Goal: Information Seeking & Learning: Learn about a topic

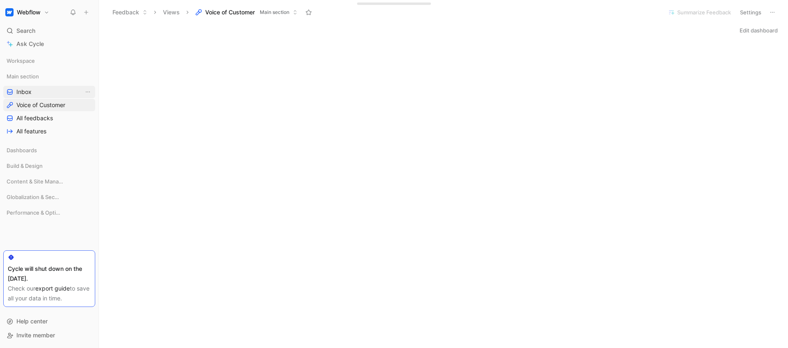
click at [44, 96] on link "Inbox" at bounding box center [49, 92] width 92 height 12
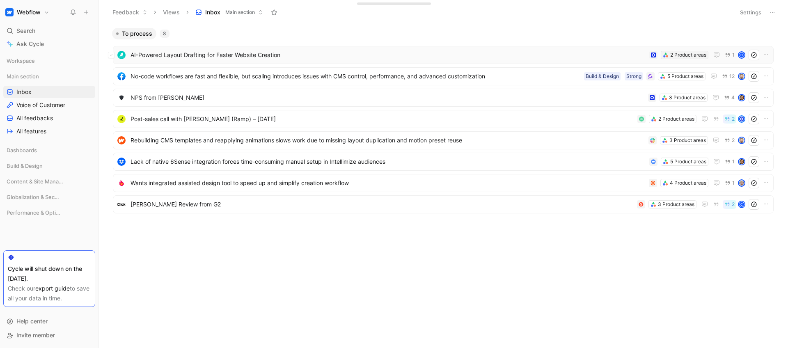
click at [684, 54] on div "2 Product areas" at bounding box center [688, 55] width 36 height 8
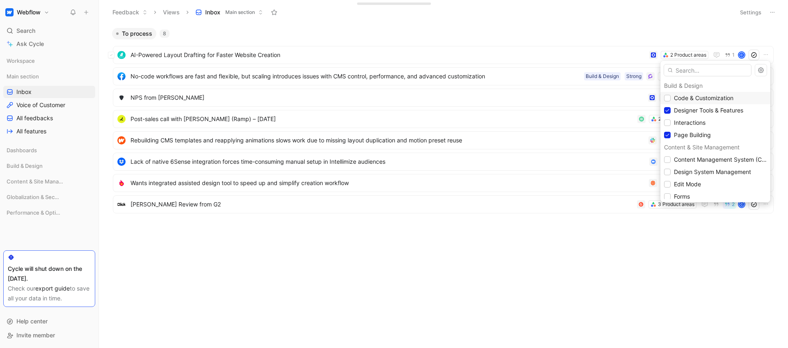
click at [694, 102] on span "Code & Customization" at bounding box center [703, 98] width 59 height 10
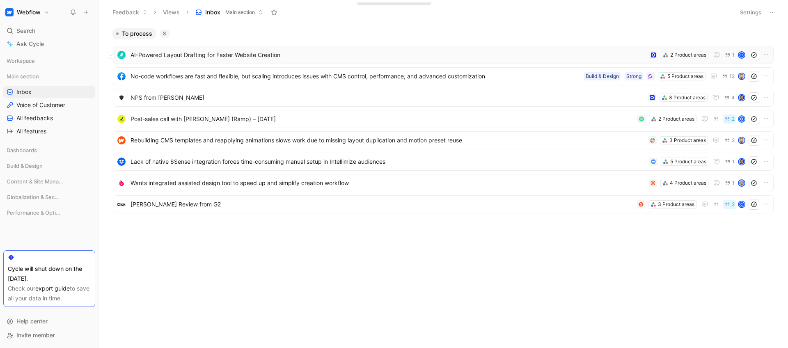
click at [185, 57] on span "AI-Powered Layout Drafting for Faster Website Creation" at bounding box center [387, 55] width 515 height 10
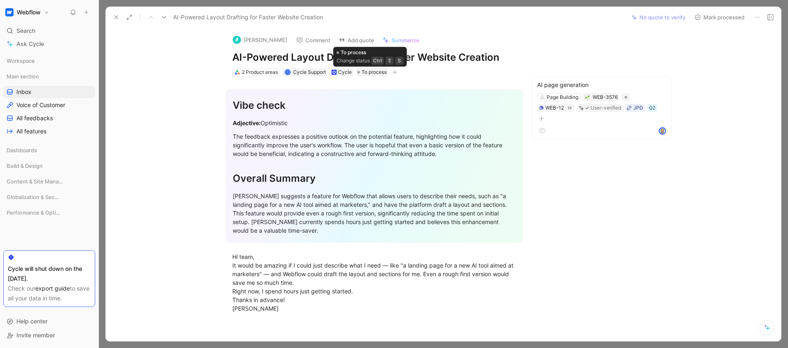
click at [262, 80] on div "Vibe check Adjective: Optimistic The feedback expresses a positive outlook on t…" at bounding box center [374, 198] width 503 height 245
click at [261, 74] on div "2 Product areas" at bounding box center [260, 72] width 36 height 8
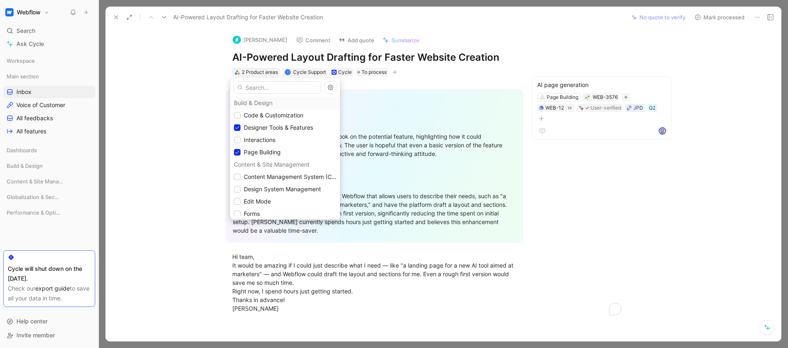
drag, startPoint x: 261, startPoint y: 73, endPoint x: 251, endPoint y: 75, distance: 10.4
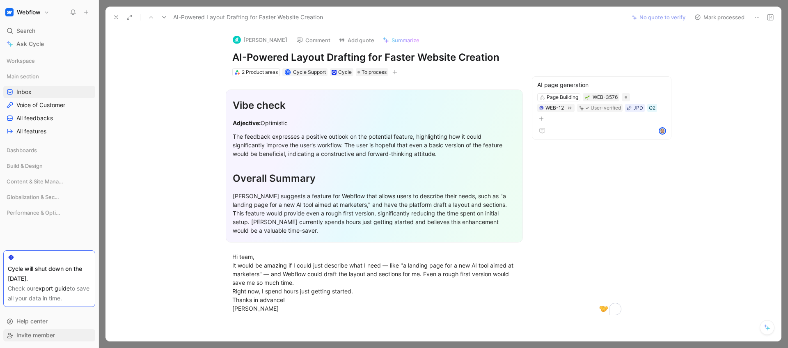
click at [43, 332] on span "Invite member" at bounding box center [35, 335] width 39 height 7
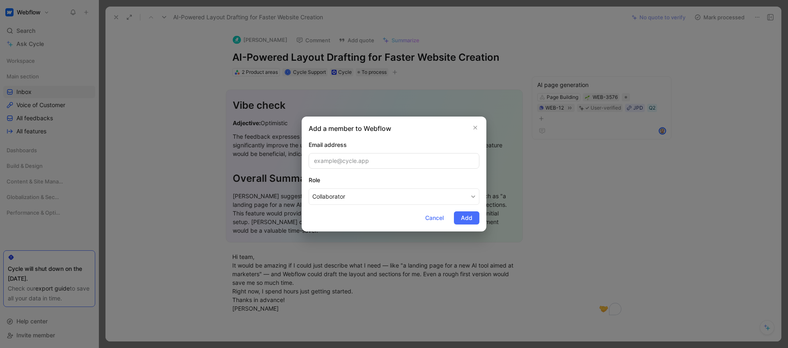
click at [141, 264] on div at bounding box center [394, 174] width 788 height 348
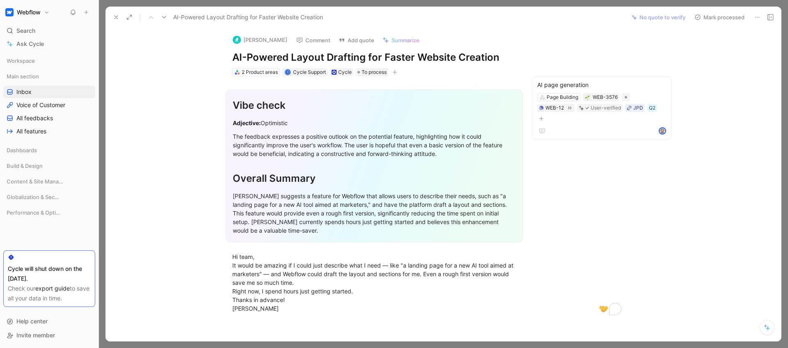
click at [53, 314] on div "Help center Invite member" at bounding box center [49, 328] width 92 height 39
click at [52, 223] on div "Workspace Main section Inbox Voice of Customer All feedbacks All features Dashb…" at bounding box center [49, 152] width 92 height 194
click at [53, 217] on div "Performance & Optimization" at bounding box center [49, 212] width 92 height 12
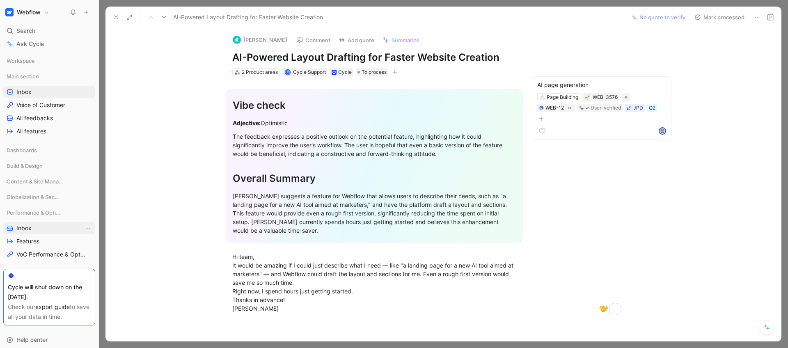
click at [37, 227] on link "Inbox" at bounding box center [49, 228] width 92 height 12
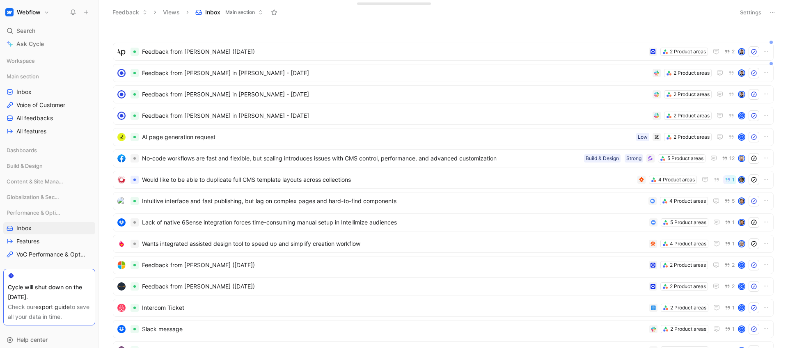
click at [754, 11] on button "Settings" at bounding box center [750, 12] width 29 height 11
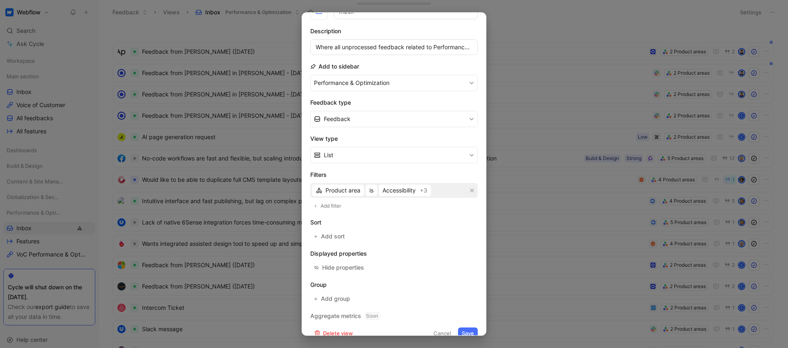
scroll to position [59, 0]
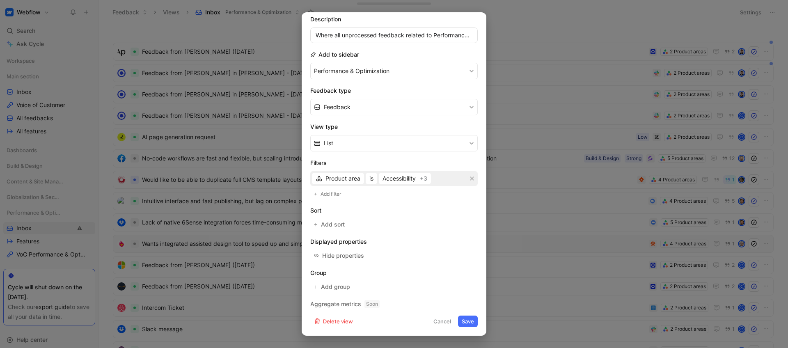
click at [521, 252] on div at bounding box center [394, 174] width 788 height 348
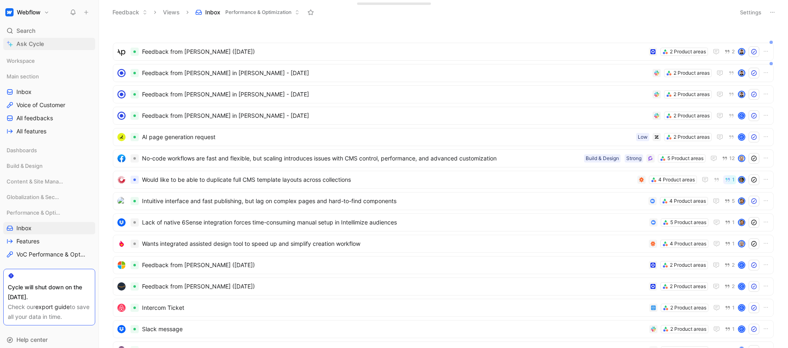
click at [49, 41] on link "Ask Cycle" at bounding box center [49, 44] width 92 height 12
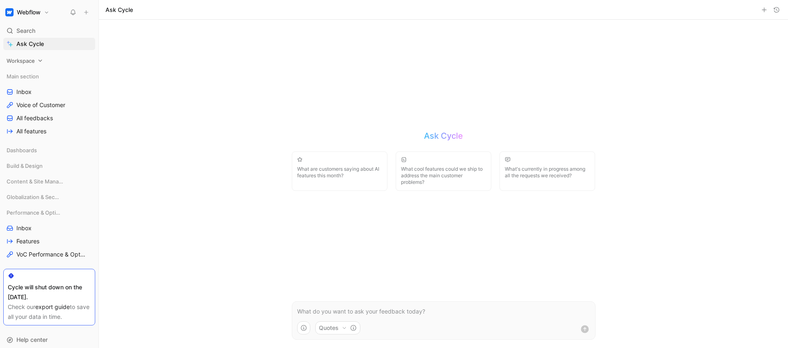
click at [66, 57] on div "Workspace" at bounding box center [49, 61] width 92 height 12
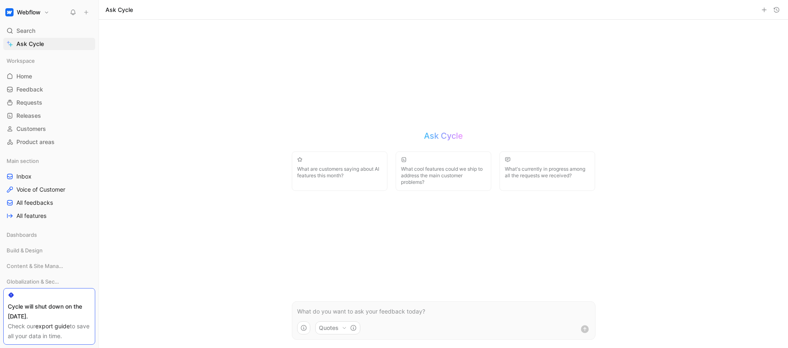
click at [50, 68] on div "Workspace Home G then H Feedback G then F Requests G then R Releases G then L C…" at bounding box center [49, 102] width 92 height 94
click at [48, 80] on link "Home G then H" at bounding box center [49, 76] width 92 height 12
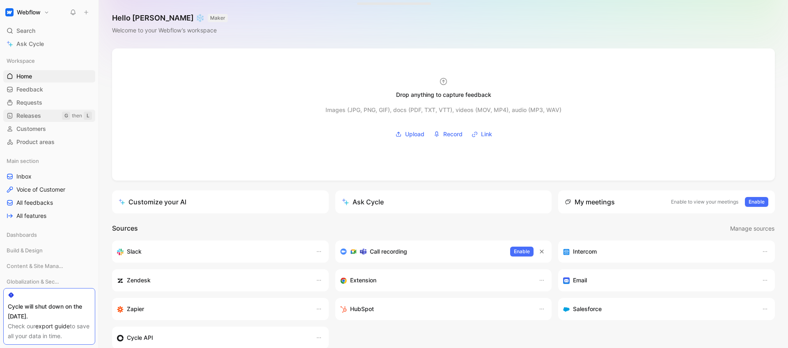
click at [50, 120] on link "Releases G then L" at bounding box center [49, 116] width 92 height 12
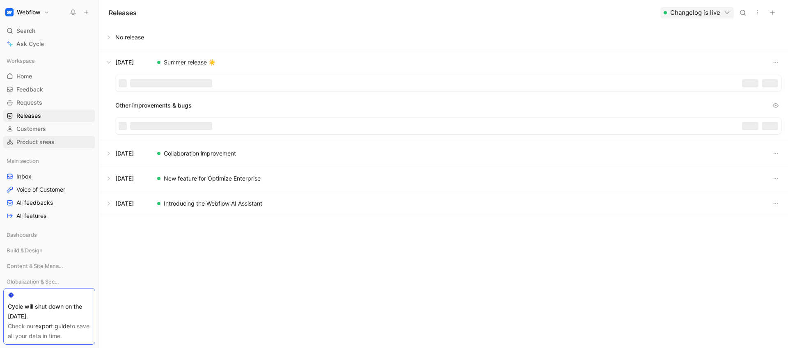
click at [37, 137] on link "Product areas" at bounding box center [49, 142] width 92 height 12
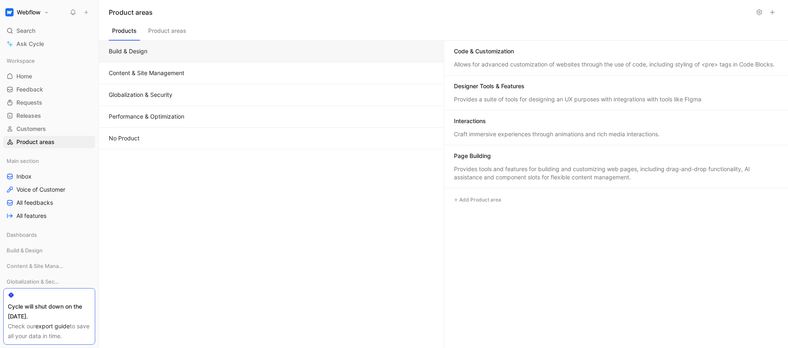
click at [185, 136] on button "No Product" at bounding box center [271, 139] width 345 height 22
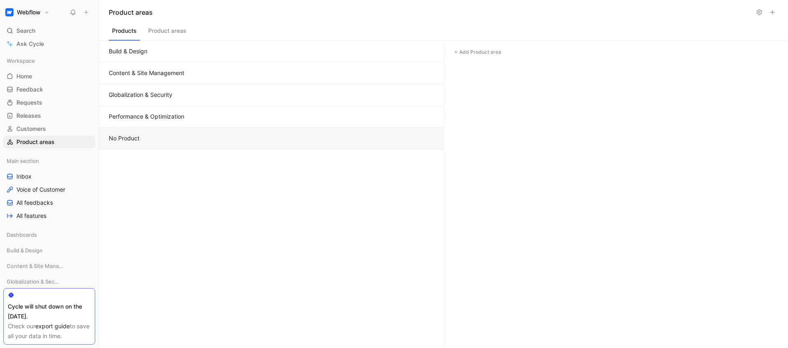
click at [174, 71] on button "Content & Site Management" at bounding box center [271, 73] width 345 height 22
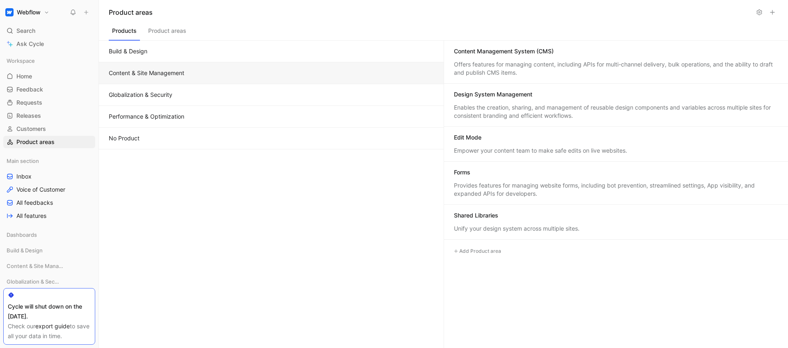
click at [181, 60] on button "Build & Design" at bounding box center [271, 52] width 345 height 22
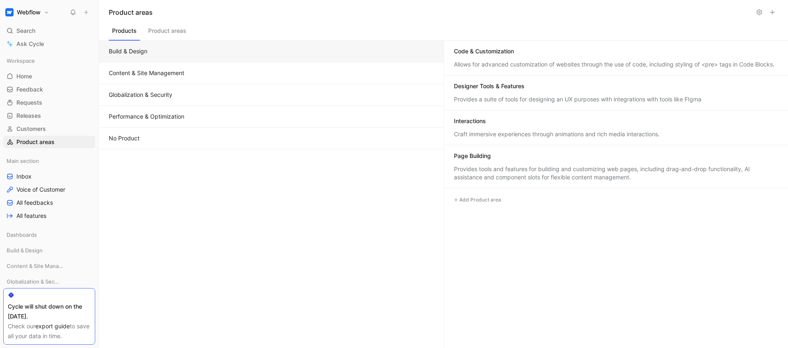
click at [173, 29] on button "Product areas" at bounding box center [167, 33] width 45 height 16
click at [119, 32] on button "Products" at bounding box center [124, 33] width 31 height 16
click at [565, 57] on div "Code & Customization" at bounding box center [616, 52] width 325 height 10
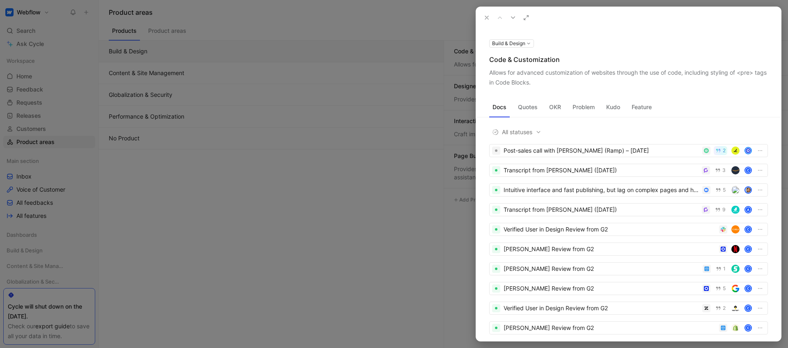
click at [413, 172] on div at bounding box center [394, 174] width 788 height 348
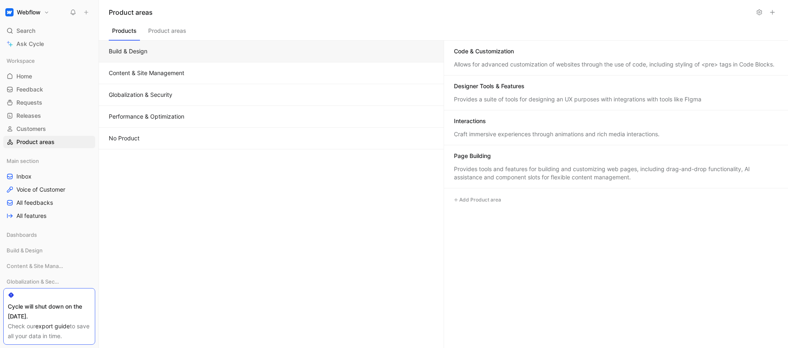
click at [169, 31] on button "Product areas" at bounding box center [167, 33] width 45 height 16
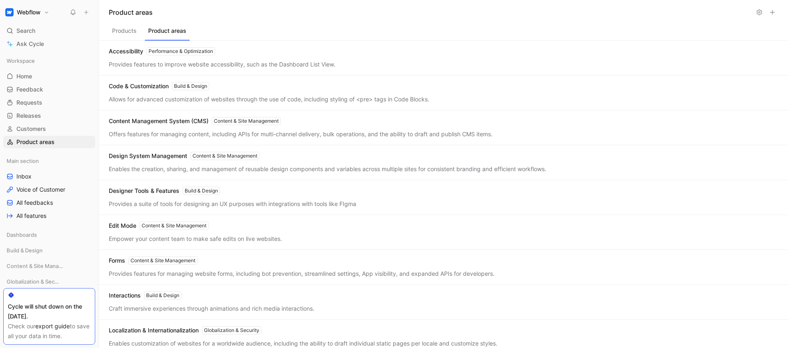
click at [255, 71] on div "Accessibility Performance & Optimization Provides features to improve website a…" at bounding box center [443, 58] width 689 height 35
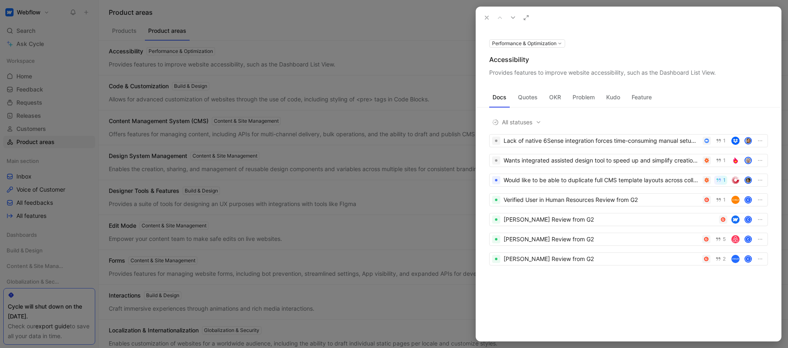
drag, startPoint x: 258, startPoint y: 68, endPoint x: 230, endPoint y: 57, distance: 29.3
click at [258, 67] on div at bounding box center [394, 174] width 788 height 348
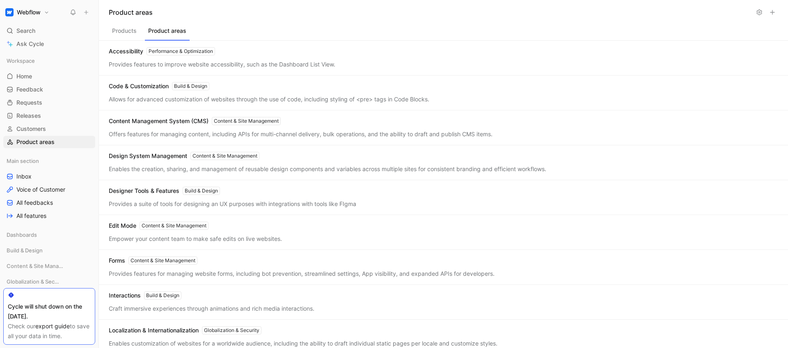
click at [122, 41] on div "Accessibility Performance & Optimization Provides features to improve website a…" at bounding box center [443, 58] width 689 height 35
click at [124, 37] on div at bounding box center [394, 174] width 788 height 348
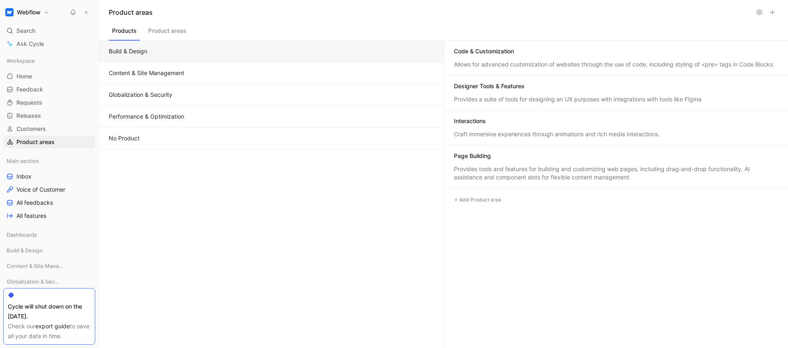
click at [124, 37] on button "Products" at bounding box center [124, 33] width 31 height 16
click at [141, 77] on button "Content & Site Management" at bounding box center [271, 73] width 345 height 22
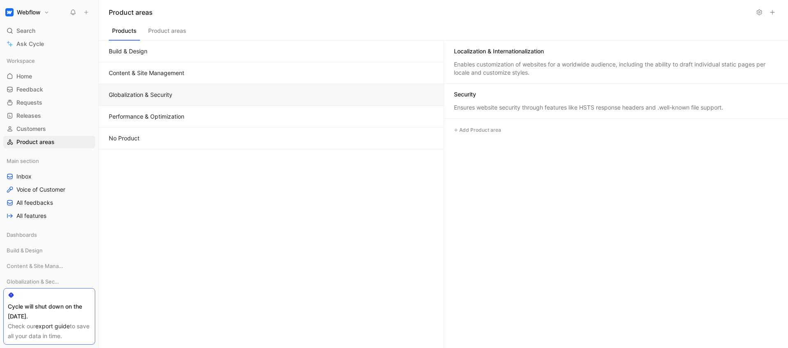
click at [145, 93] on button "Globalization & Security" at bounding box center [271, 95] width 345 height 22
click at [153, 115] on button "Performance & Optimization" at bounding box center [271, 117] width 345 height 22
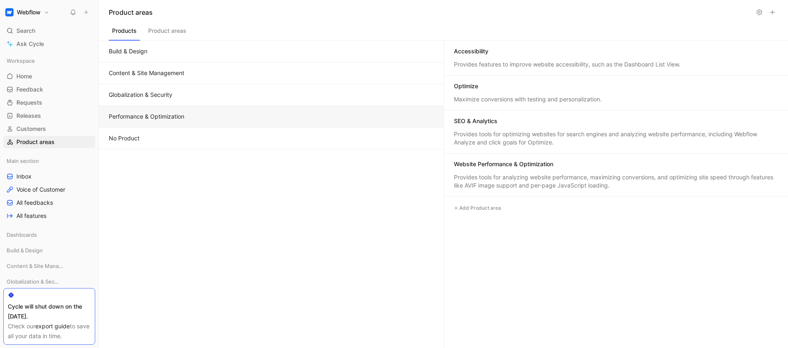
click at [550, 46] on div "Accessibility Provides features to improve website accessibility, such as the D…" at bounding box center [616, 58] width 344 height 35
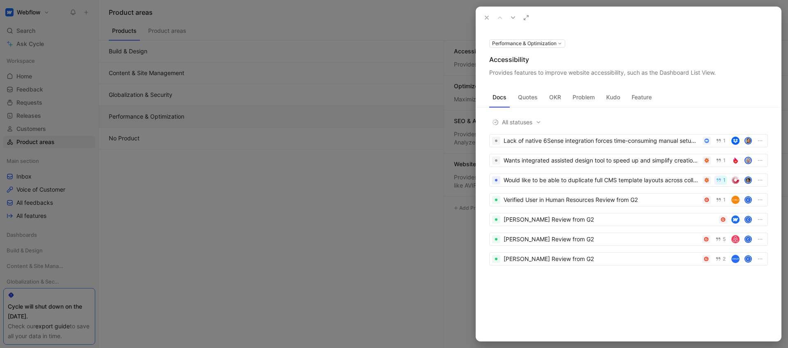
click at [410, 133] on div at bounding box center [394, 174] width 788 height 348
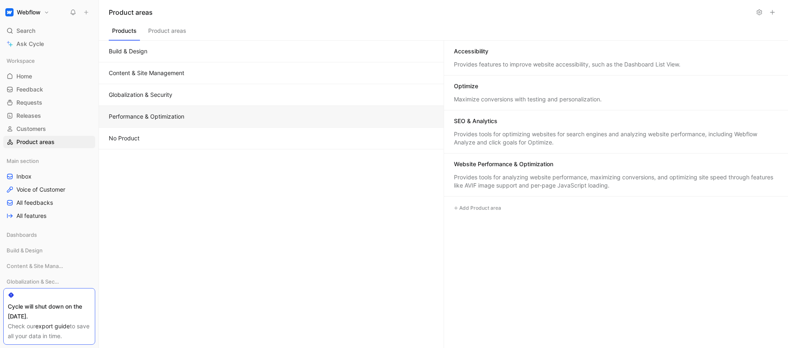
click at [145, 122] on button "Performance & Optimization" at bounding box center [271, 117] width 345 height 22
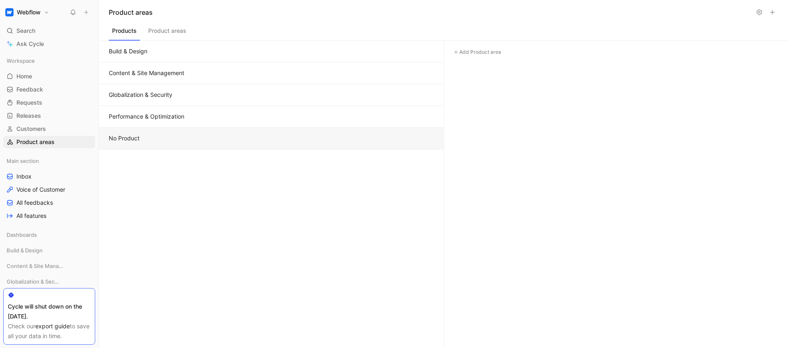
click at [146, 139] on button "No Product" at bounding box center [271, 139] width 345 height 22
click at [166, 119] on button "Performance & Optimization" at bounding box center [271, 117] width 345 height 22
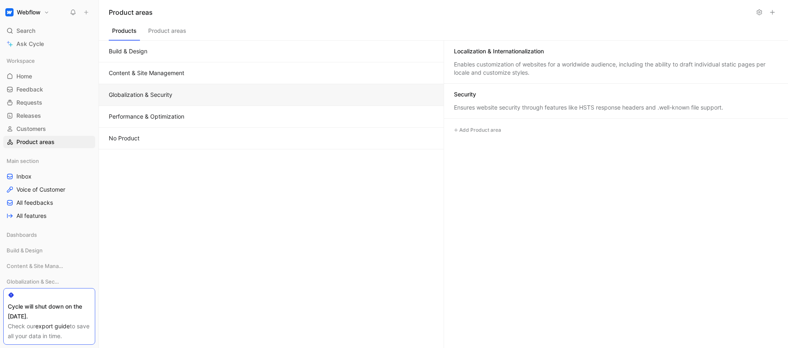
click at [178, 99] on button "Globalization & Security" at bounding box center [271, 95] width 345 height 22
click at [599, 108] on div "Ensures website security through features like HSTS response headers and .well-…" at bounding box center [616, 107] width 325 height 8
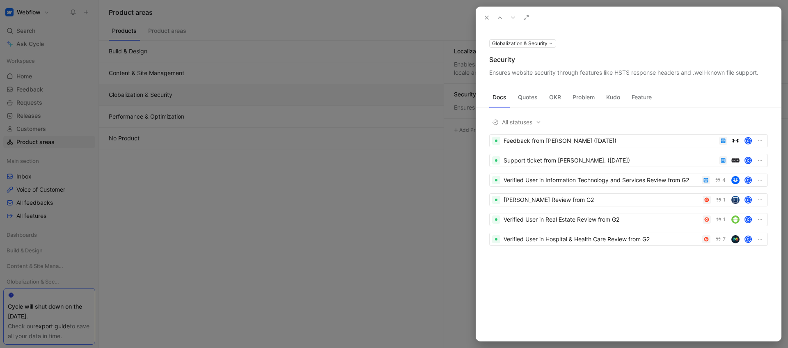
click at [296, 170] on div at bounding box center [394, 174] width 788 height 348
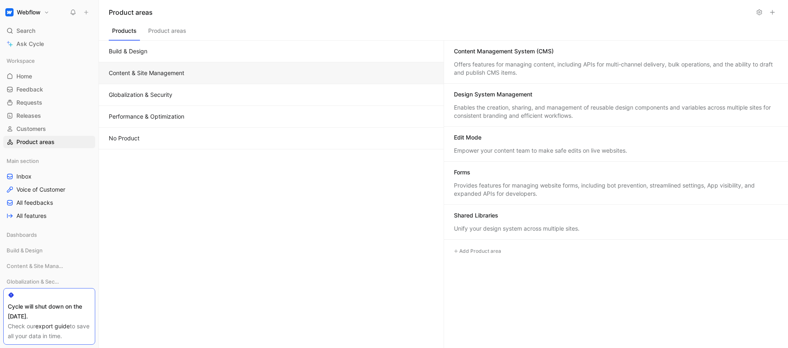
click at [200, 75] on button "Content & Site Management" at bounding box center [271, 73] width 345 height 22
click at [199, 43] on button "Build & Design" at bounding box center [271, 52] width 345 height 22
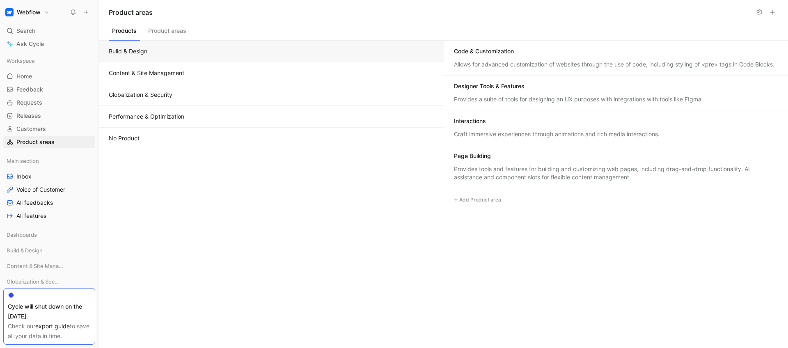
click at [132, 35] on button "Products" at bounding box center [124, 33] width 31 height 16
click at [176, 33] on button "Product areas" at bounding box center [167, 33] width 45 height 16
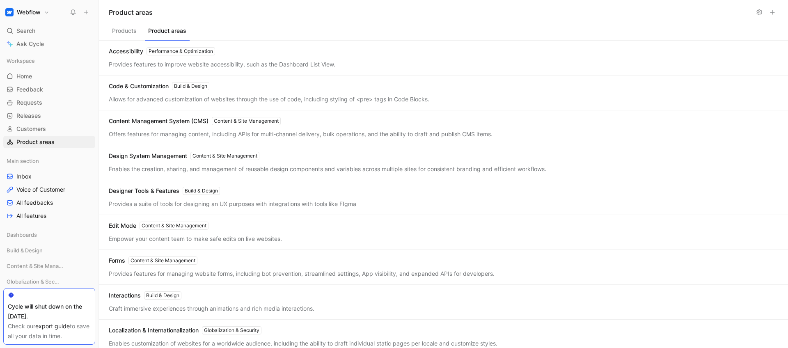
click at [144, 73] on div "Accessibility Performance & Optimization Provides features to improve website a…" at bounding box center [443, 58] width 689 height 35
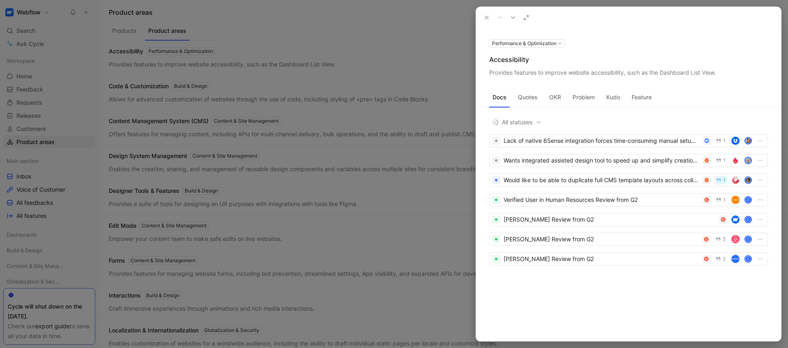
click at [531, 41] on button "Performance & Optimization" at bounding box center [527, 43] width 76 height 8
click at [531, 42] on div at bounding box center [394, 174] width 788 height 348
click at [377, 48] on div at bounding box center [394, 174] width 788 height 348
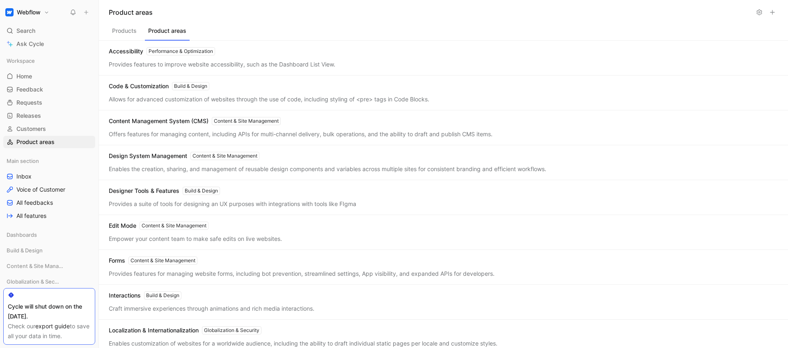
click at [114, 28] on button "Products" at bounding box center [124, 33] width 31 height 16
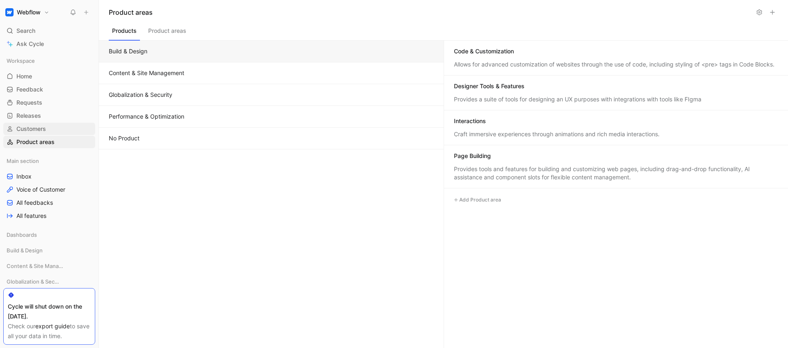
click at [53, 130] on link "Customers" at bounding box center [49, 129] width 92 height 12
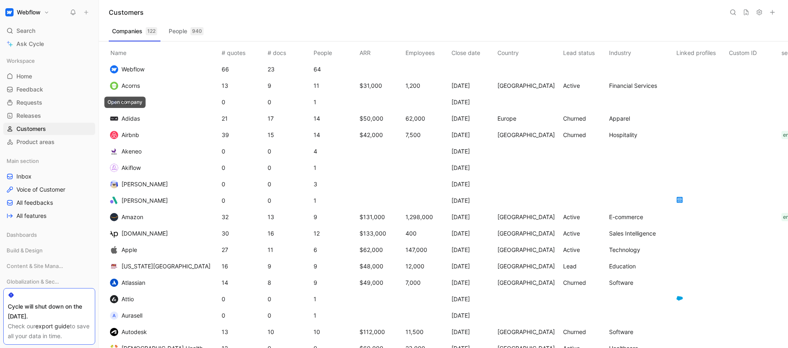
scroll to position [75, 0]
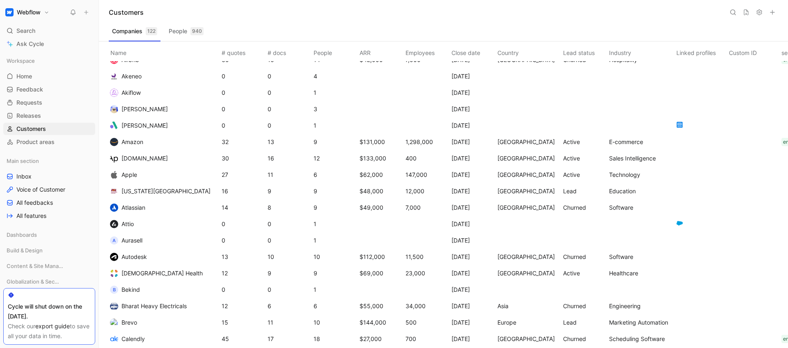
click at [134, 205] on span "Atlassian" at bounding box center [133, 207] width 24 height 7
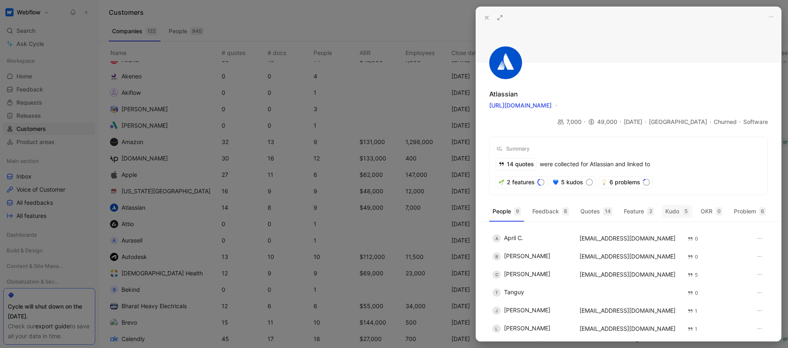
click at [675, 205] on button "Kudo 5" at bounding box center [677, 211] width 30 height 13
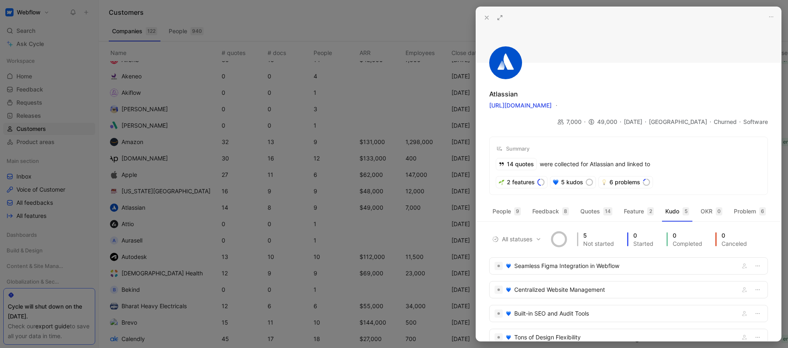
click at [403, 80] on div at bounding box center [394, 174] width 788 height 348
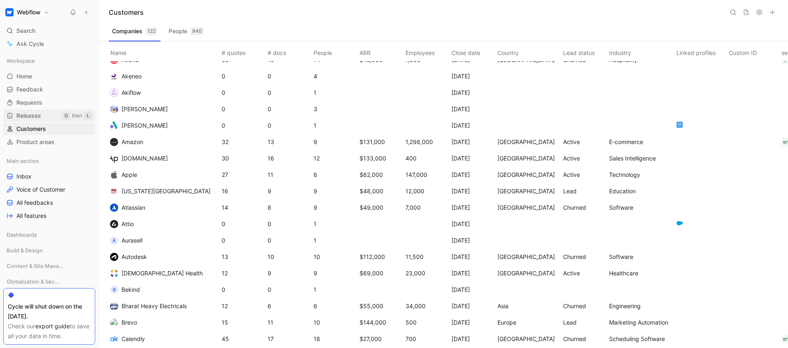
click at [49, 113] on link "Releases G then L" at bounding box center [49, 116] width 92 height 12
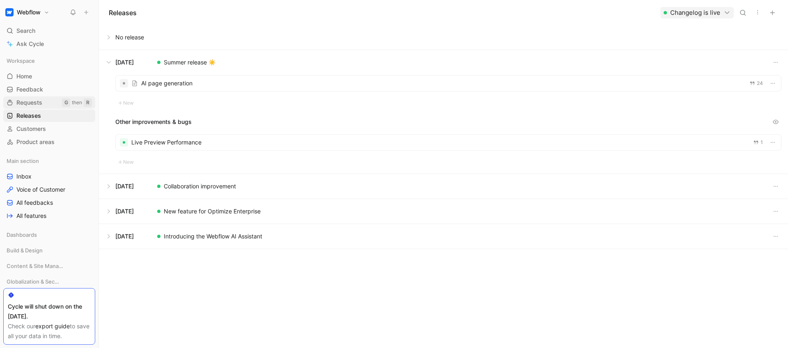
click at [38, 104] on span "Requests" at bounding box center [29, 102] width 26 height 8
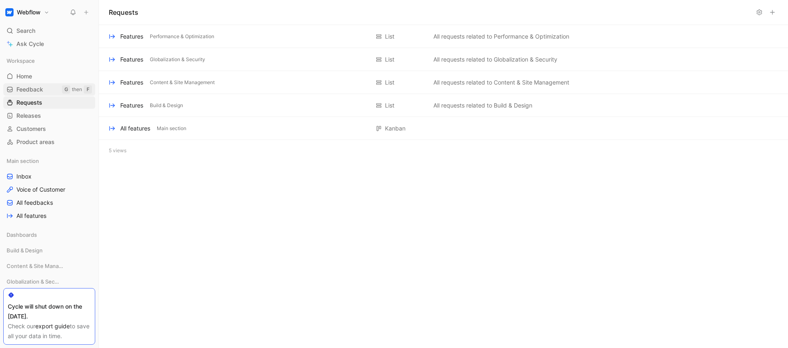
click at [21, 95] on link "Feedback G then F" at bounding box center [49, 89] width 92 height 12
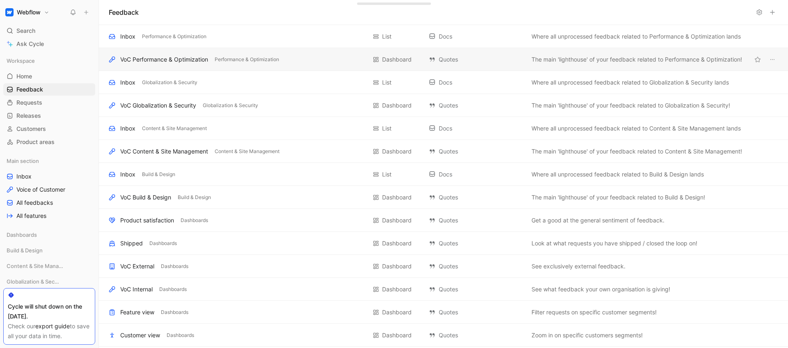
click at [162, 59] on div "VoC Performance & Optimization" at bounding box center [164, 60] width 88 height 10
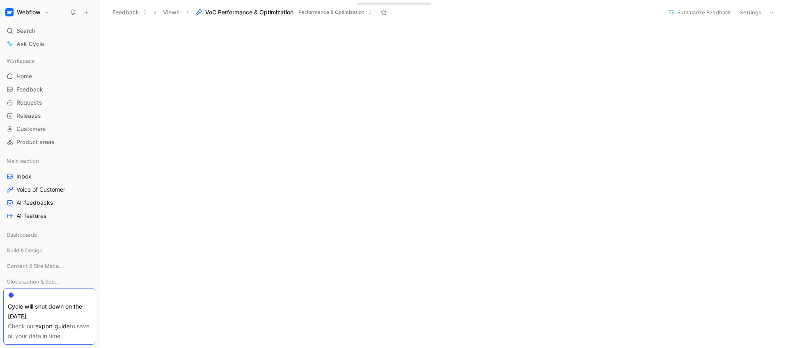
scroll to position [222, 0]
click at [116, 9] on button "Feedback" at bounding box center [130, 12] width 42 height 12
click at [32, 84] on link "Feedback G then F" at bounding box center [49, 89] width 92 height 12
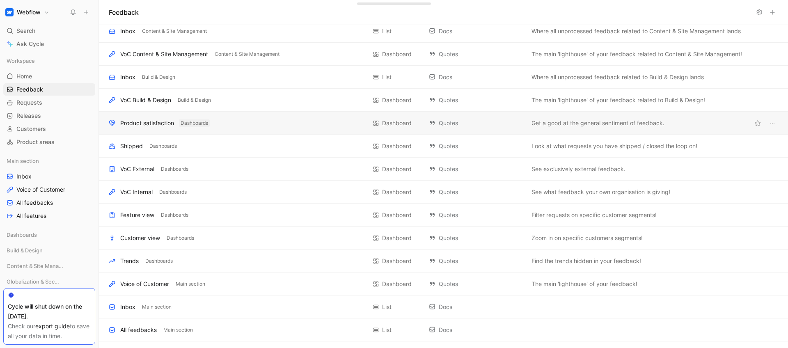
scroll to position [112, 0]
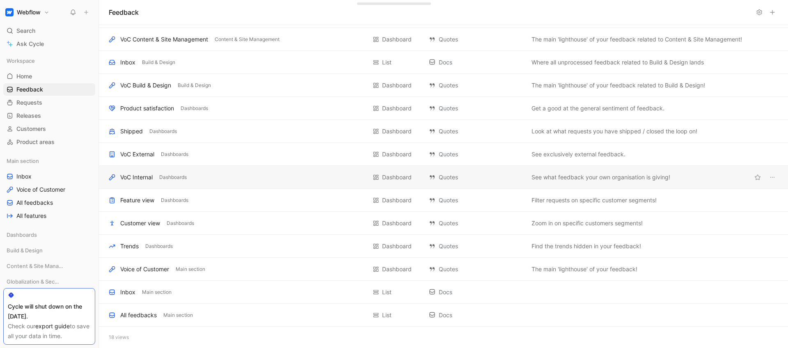
click at [218, 183] on div "VoC Internal Dashboards Dashboard Quotes See what feedback your own organisatio…" at bounding box center [443, 177] width 689 height 23
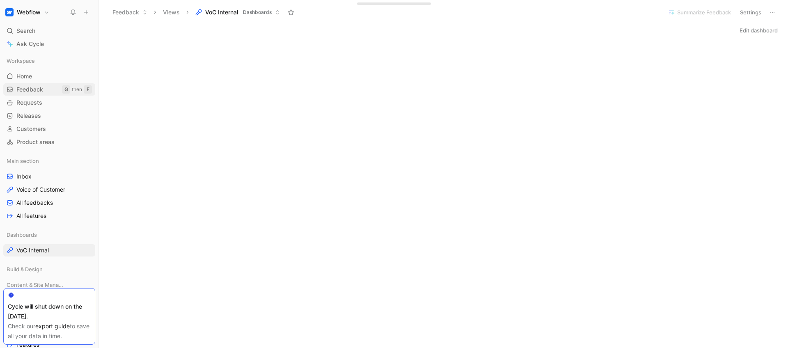
click at [40, 92] on span "Feedback" at bounding box center [29, 89] width 27 height 8
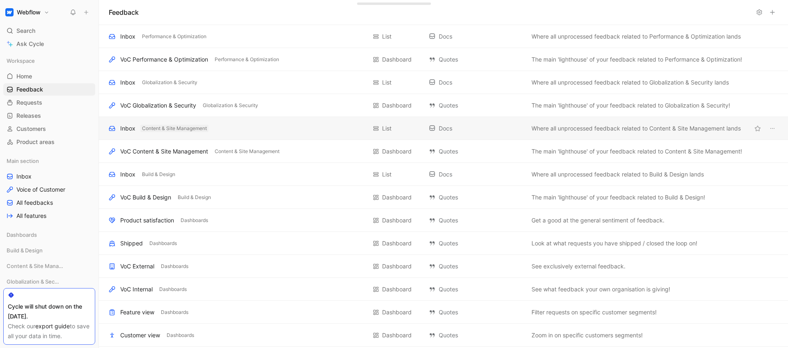
click at [175, 125] on span "Content & Site Management" at bounding box center [174, 128] width 65 height 8
click at [120, 127] on div "Inbox" at bounding box center [127, 129] width 15 height 10
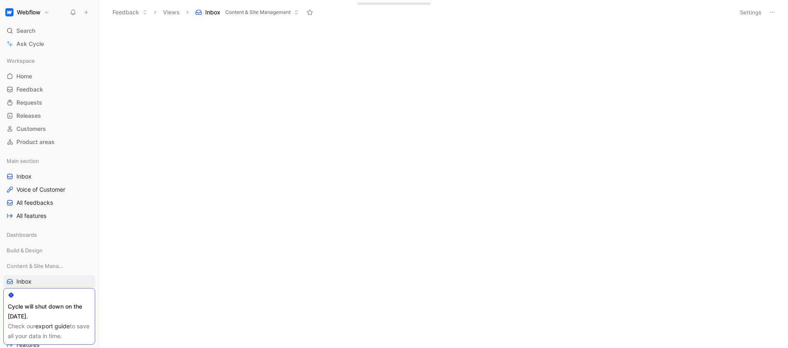
scroll to position [87, 0]
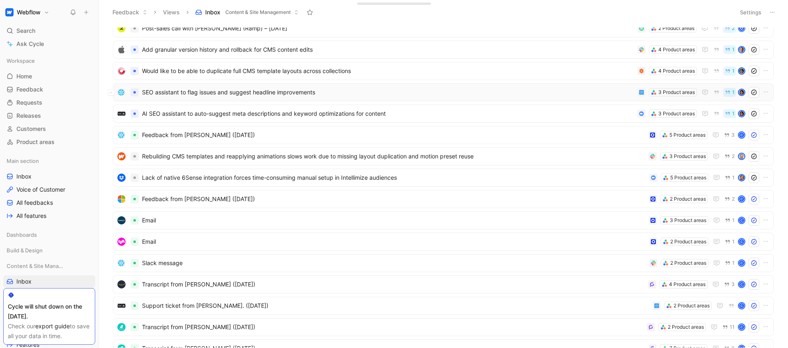
click at [211, 93] on span "SEO assistant to flag issues and suggest headline improvements" at bounding box center [388, 92] width 492 height 10
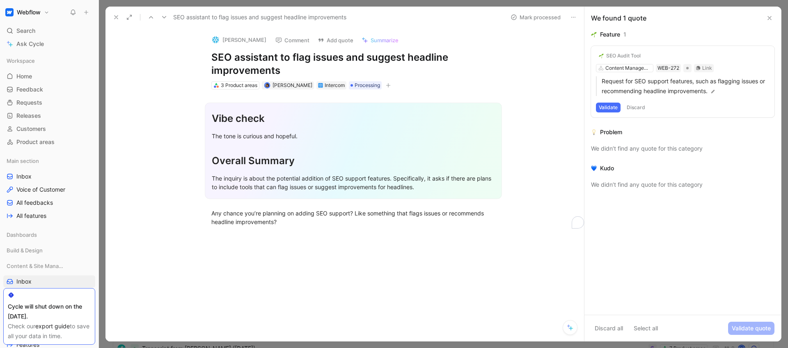
drag, startPoint x: 318, startPoint y: 172, endPoint x: 266, endPoint y: 110, distance: 80.1
click at [266, 110] on div "Vibe check The tone is curious and hopeful. Overall Summary The inquiry is abou…" at bounding box center [353, 151] width 297 height 96
click at [259, 110] on h1 "Vibe check" at bounding box center [353, 118] width 283 height 21
click at [371, 148] on h1 "Overall Summary" at bounding box center [353, 157] width 283 height 29
click at [608, 189] on div "We didn’t find any quote for this category" at bounding box center [682, 185] width 183 height 10
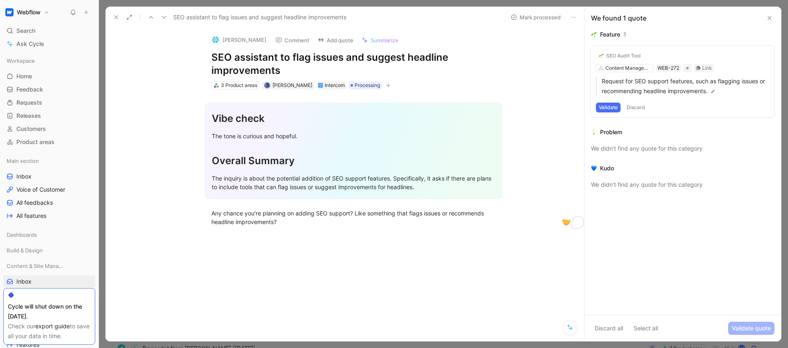
click at [658, 189] on div "We didn’t find any quote for this category" at bounding box center [682, 185] width 183 height 10
drag, startPoint x: 603, startPoint y: 136, endPoint x: 602, endPoint y: 130, distance: 5.9
click at [603, 136] on div "Problem" at bounding box center [611, 132] width 22 height 10
click at [611, 108] on button "Validate" at bounding box center [608, 108] width 25 height 10
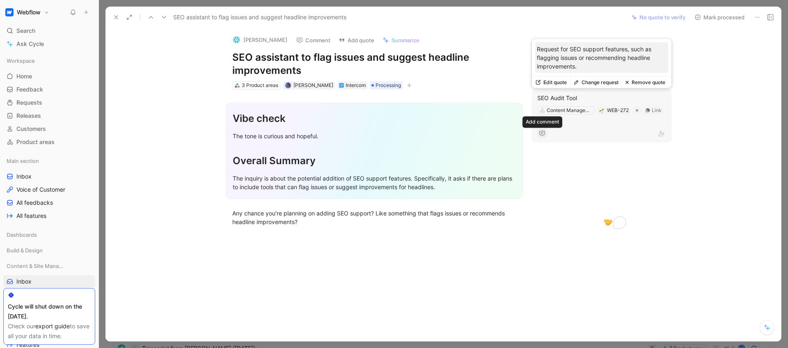
click at [538, 133] on button "button" at bounding box center [542, 133] width 10 height 10
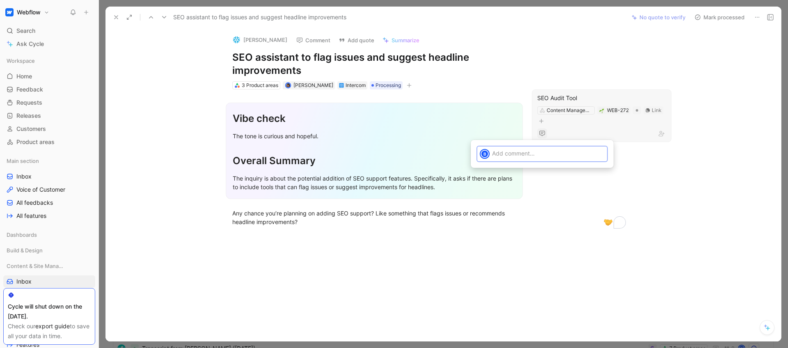
click at [543, 150] on p at bounding box center [548, 153] width 112 height 9
click at [542, 120] on icon "button" at bounding box center [541, 121] width 5 height 5
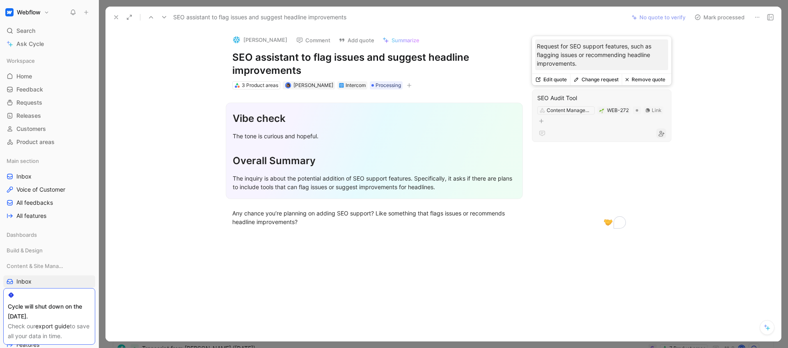
click at [666, 136] on button "button" at bounding box center [661, 133] width 10 height 10
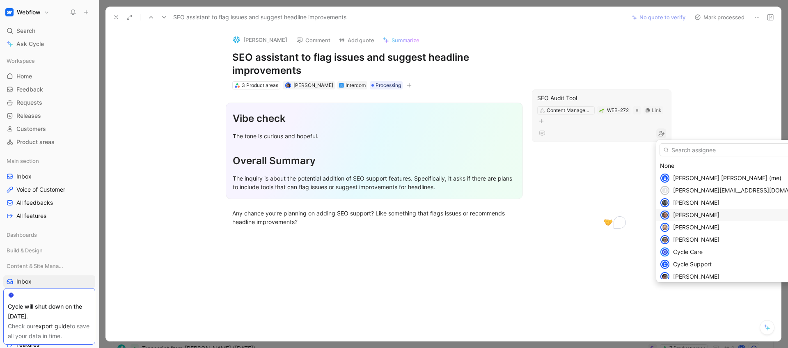
click at [700, 213] on div "[PERSON_NAME]" at bounding box center [744, 215] width 142 height 10
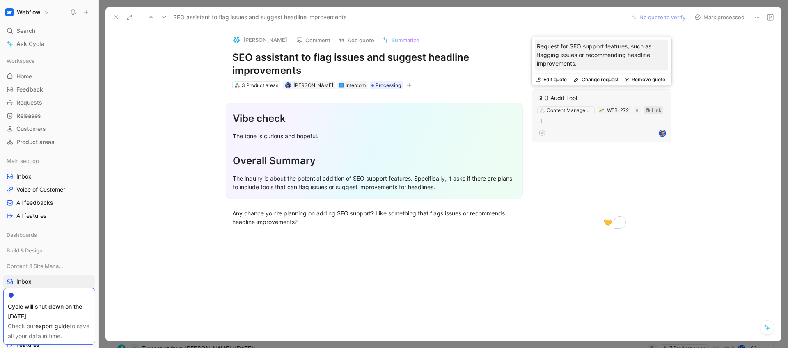
click at [650, 110] on div "Link" at bounding box center [653, 110] width 20 height 8
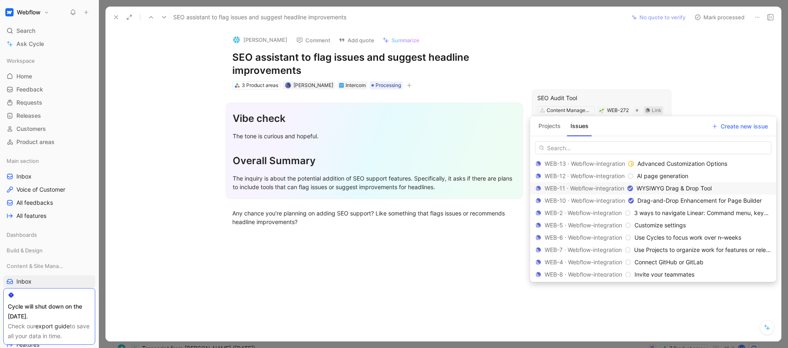
click at [642, 185] on span "WYSIWYG Drag & Drop Tool" at bounding box center [673, 188] width 75 height 7
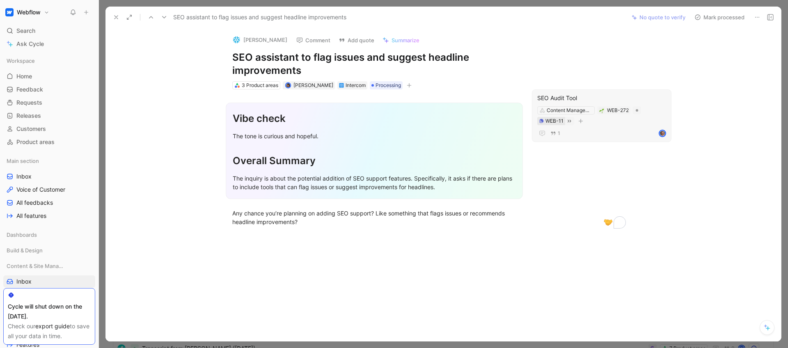
click at [542, 119] on icon at bounding box center [541, 121] width 5 height 5
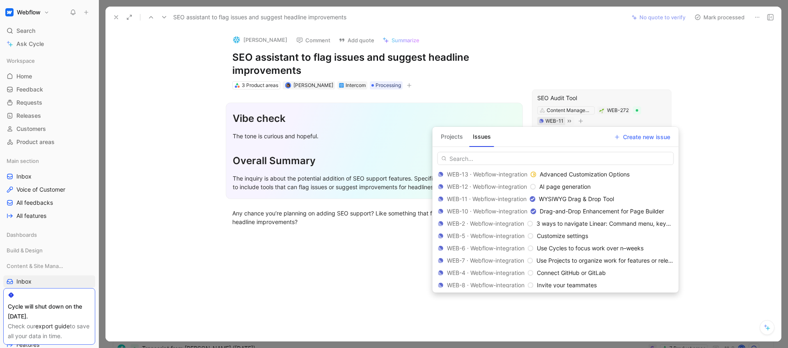
click at [452, 139] on button "Projects" at bounding box center [451, 136] width 29 height 13
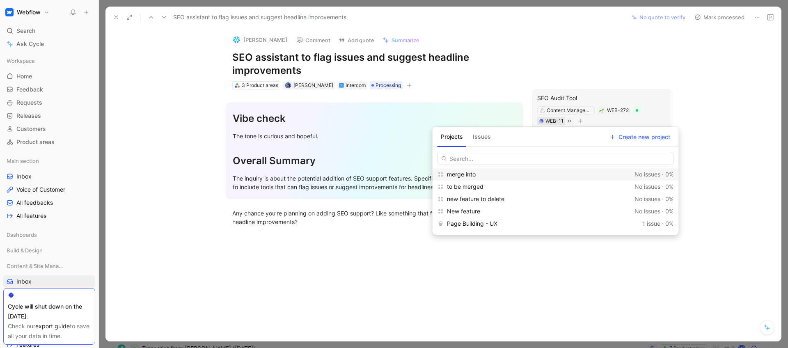
click at [492, 138] on button "Issues" at bounding box center [481, 136] width 25 height 13
